Goal: Task Accomplishment & Management: Manage account settings

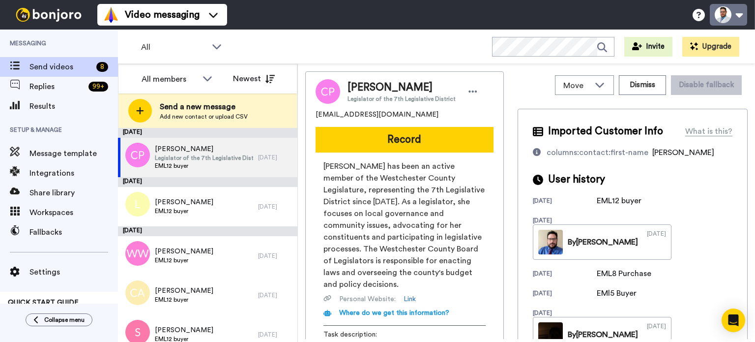
click at [740, 12] on button at bounding box center [728, 15] width 37 height 22
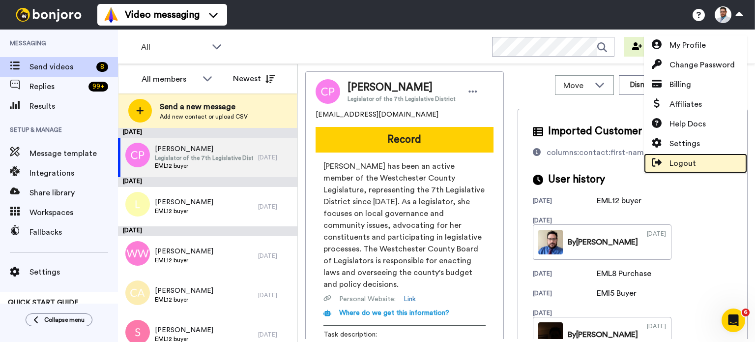
click at [683, 159] on span "Logout" at bounding box center [683, 163] width 27 height 12
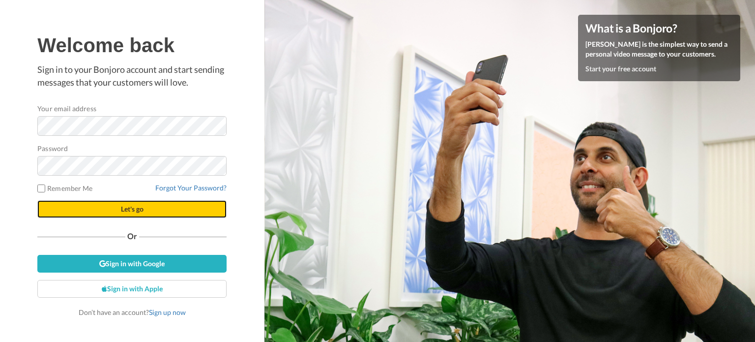
click at [105, 206] on button "Let's go" at bounding box center [131, 209] width 189 height 18
